Goal: Book appointment/travel/reservation

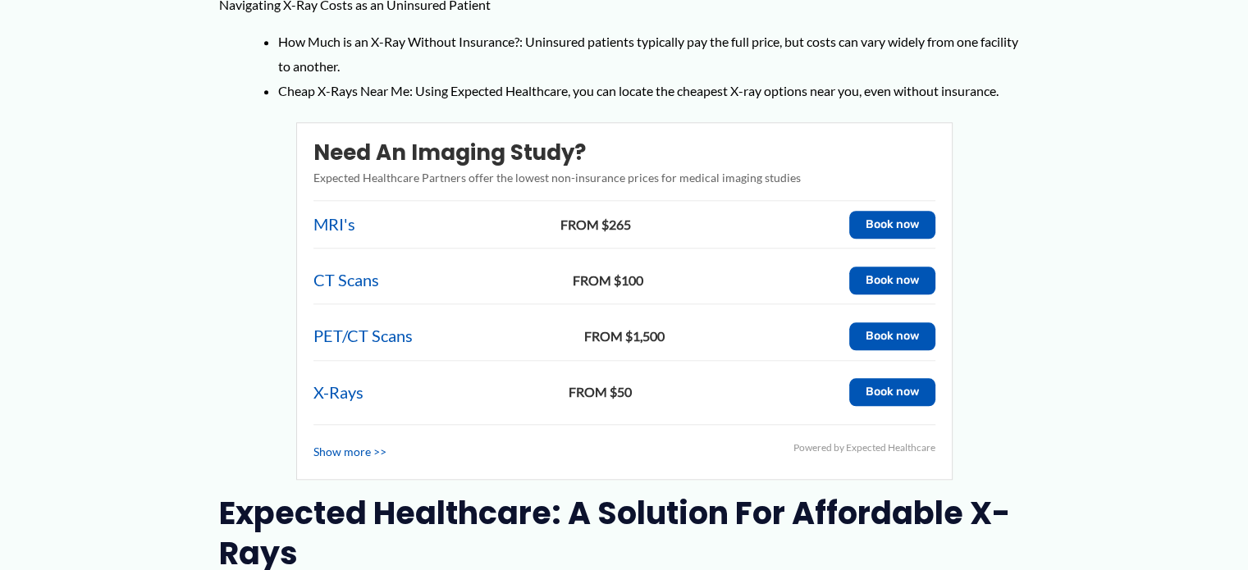
scroll to position [1539, 0]
click at [876, 377] on button "Book now" at bounding box center [892, 391] width 86 height 28
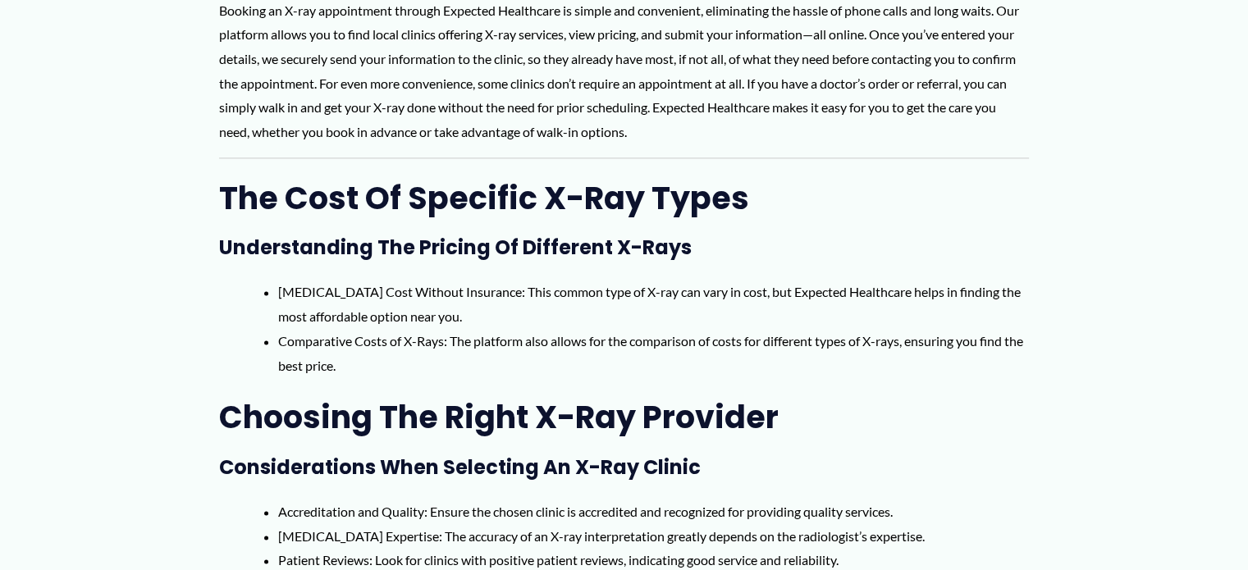
scroll to position [2308, 0]
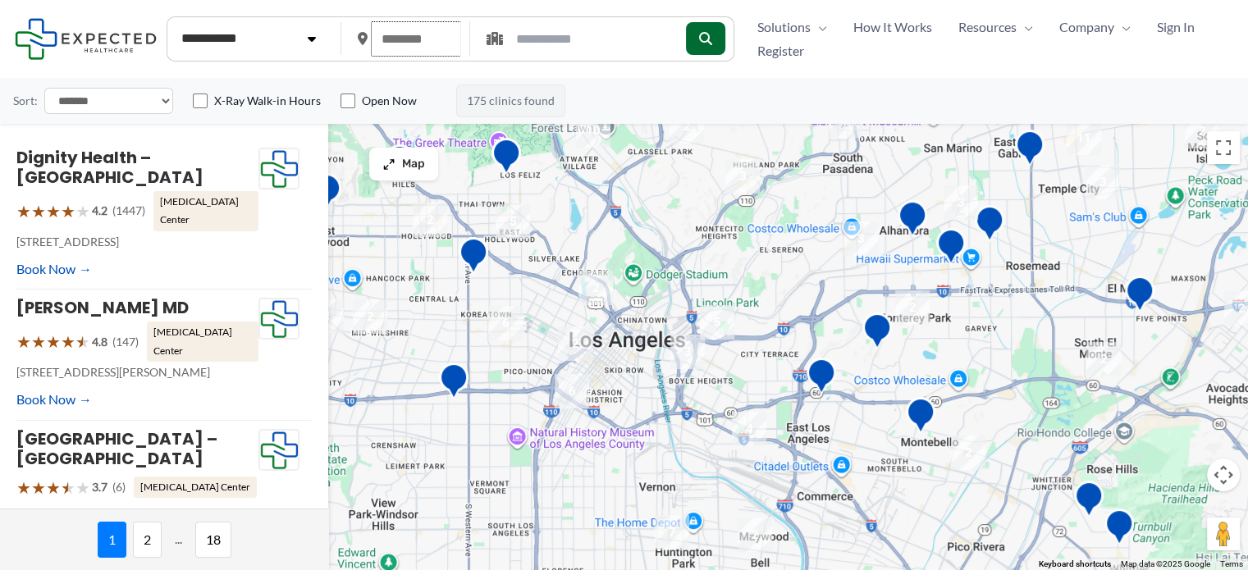
click at [416, 35] on input "text" at bounding box center [415, 38] width 89 height 35
type input "*****"
click at [711, 40] on icon "submit" at bounding box center [704, 38] width 13 height 13
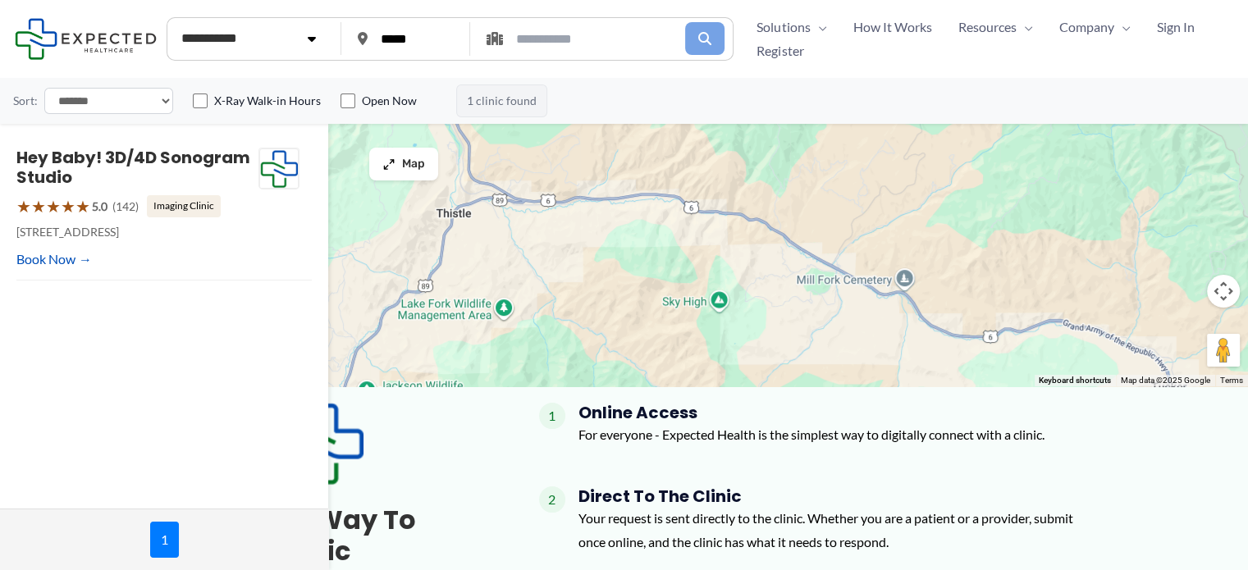
scroll to position [184, 0]
